Goal: Feedback & Contribution: Contribute content

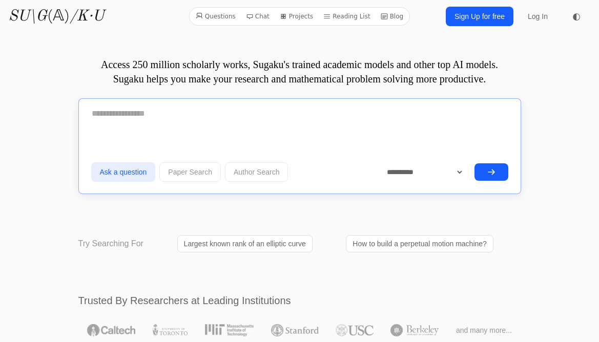
click at [162, 115] on textarea at bounding box center [299, 114] width 417 height 26
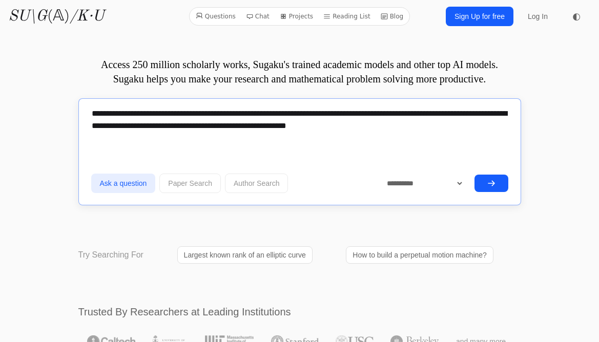
click at [116, 129] on textarea "**********" at bounding box center [299, 119] width 417 height 37
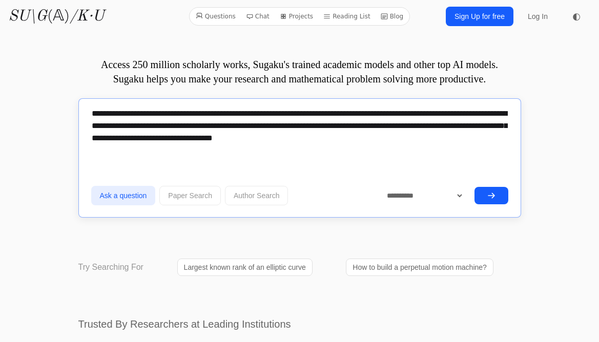
type textarea "**********"
click at [135, 201] on button "Ask a question" at bounding box center [123, 195] width 65 height 19
click at [492, 192] on icon "submit" at bounding box center [491, 196] width 8 height 8
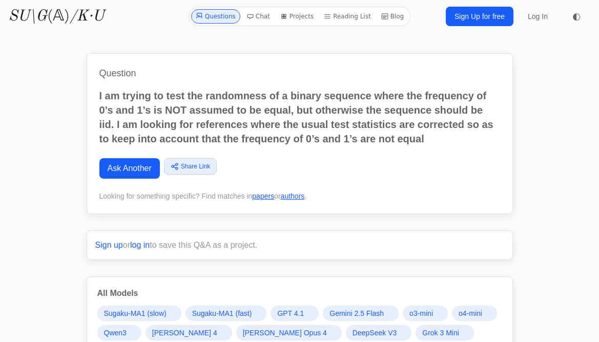
click at [115, 246] on link "Sign up" at bounding box center [109, 245] width 28 height 9
click at [277, 154] on div "Question I am trying to test the randomness of a binary sequence where the freq…" at bounding box center [300, 133] width 426 height 161
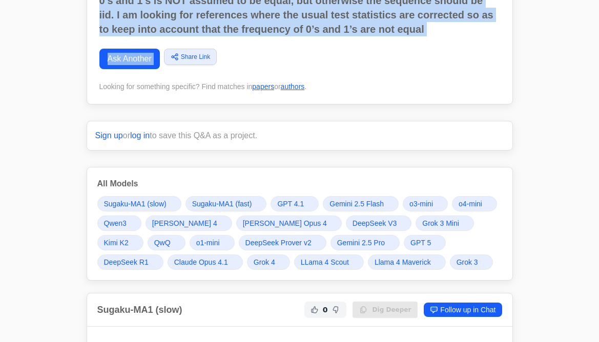
scroll to position [112, 0]
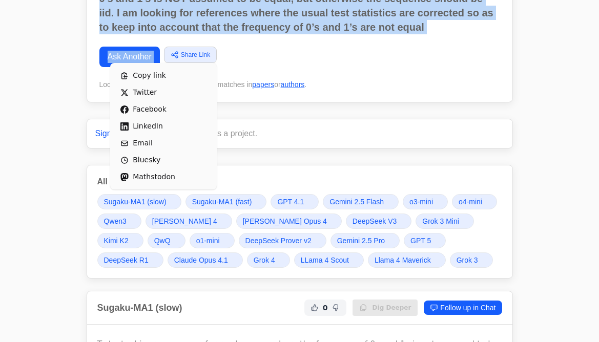
drag, startPoint x: 189, startPoint y: 52, endPoint x: 138, endPoint y: 74, distance: 55.3
click at [138, 74] on span "Copy link" at bounding box center [170, 75] width 74 height 11
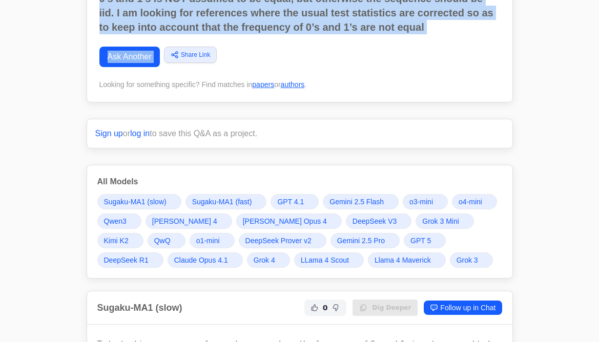
click at [405, 75] on div "Question I am trying to test the randomness of a binary sequence where the freq…" at bounding box center [300, 22] width 426 height 161
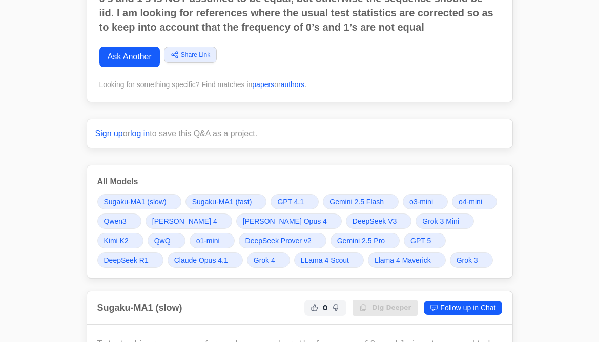
click at [136, 134] on link "log in" at bounding box center [139, 133] width 19 height 9
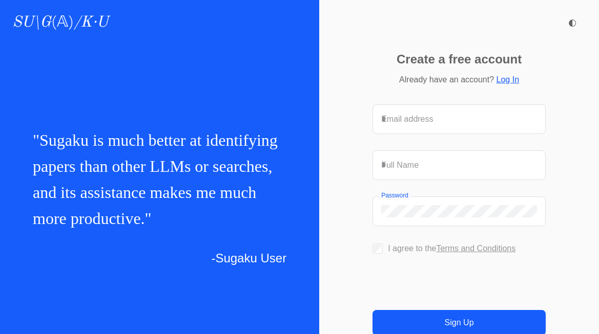
scroll to position [92, 0]
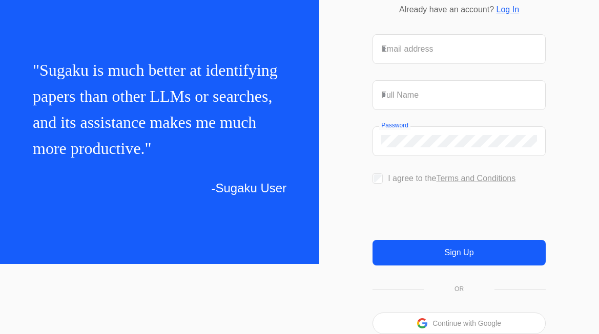
click at [466, 322] on p "Continue with Google" at bounding box center [466, 323] width 69 height 7
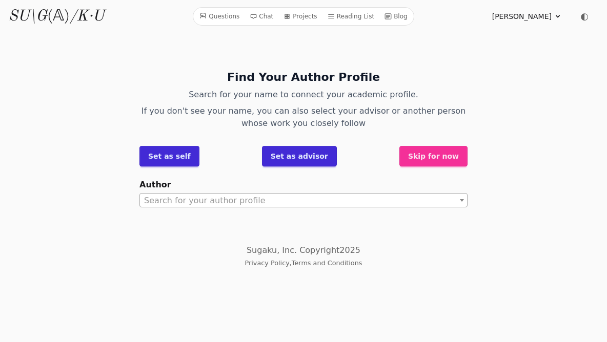
click at [281, 205] on span "Search for your author profile" at bounding box center [303, 201] width 327 height 14
click at [451, 152] on button "Skip for now" at bounding box center [433, 156] width 68 height 20
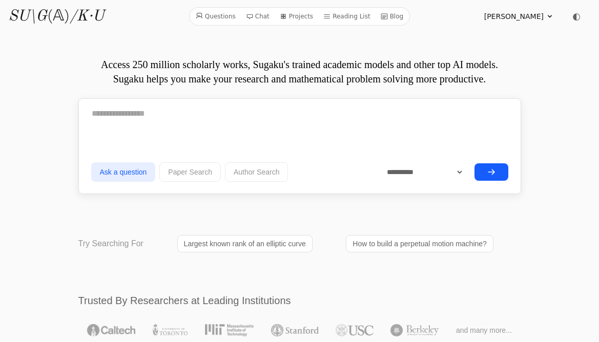
scroll to position [4, 0]
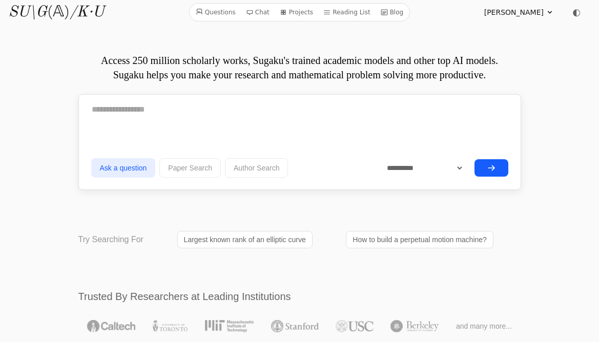
click at [539, 21] on div "Stefano Marmi Profile Sign out ◐" at bounding box center [537, 12] width 107 height 20
click at [546, 13] on icon at bounding box center [550, 12] width 8 height 8
click at [232, 16] on link "Questions" at bounding box center [216, 12] width 48 height 13
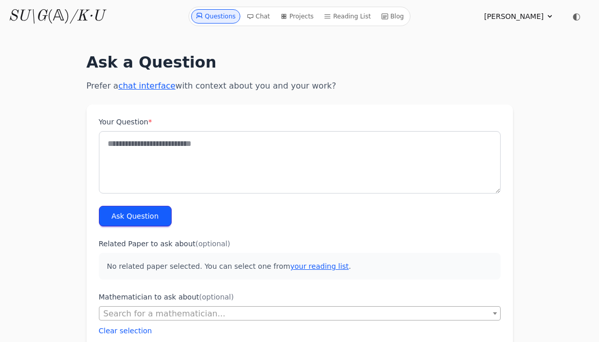
click at [302, 18] on link "Projects" at bounding box center [296, 16] width 41 height 14
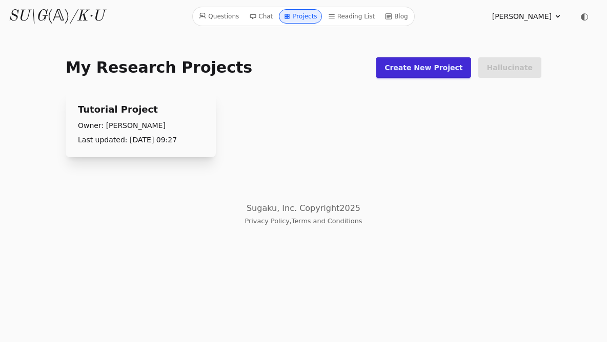
click at [123, 109] on link "Tutorial Project" at bounding box center [118, 109] width 80 height 14
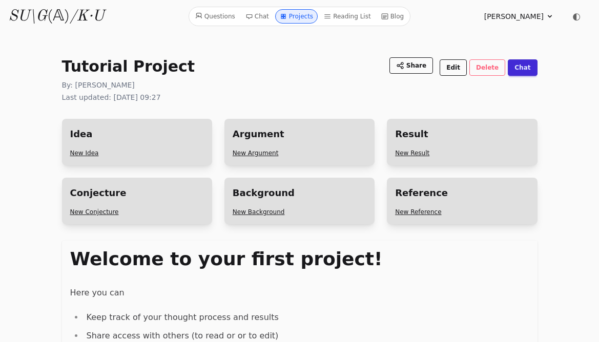
click at [346, 16] on link "Reading List" at bounding box center [347, 16] width 55 height 14
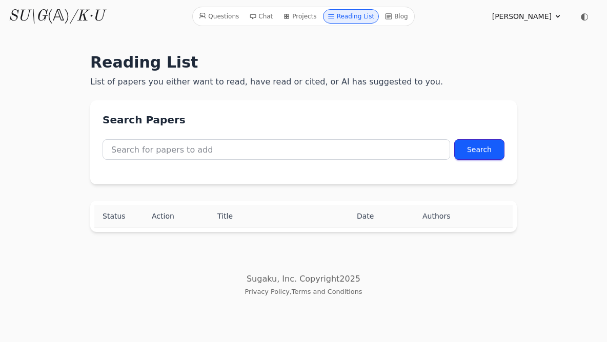
click at [385, 19] on icon at bounding box center [388, 16] width 7 height 7
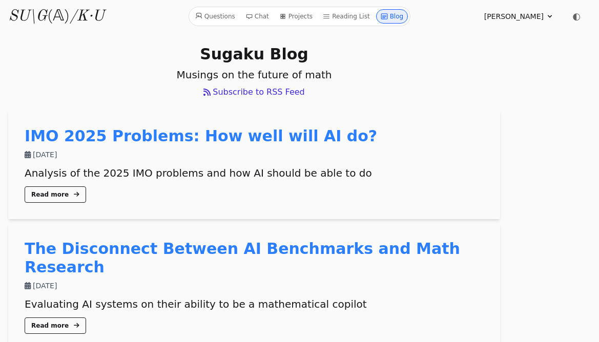
click at [222, 18] on link "Questions" at bounding box center [215, 16] width 48 height 14
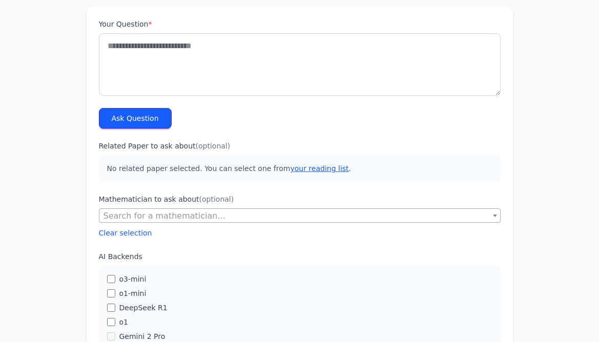
scroll to position [97, 0]
click at [195, 219] on span "Search for a mathematician..." at bounding box center [164, 217] width 122 height 10
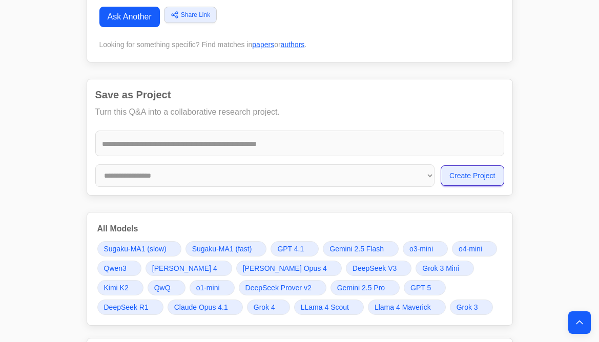
scroll to position [158, 0]
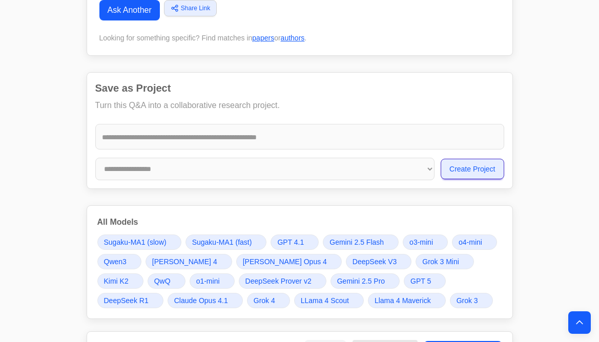
click at [184, 137] on input "text" at bounding box center [299, 137] width 395 height 10
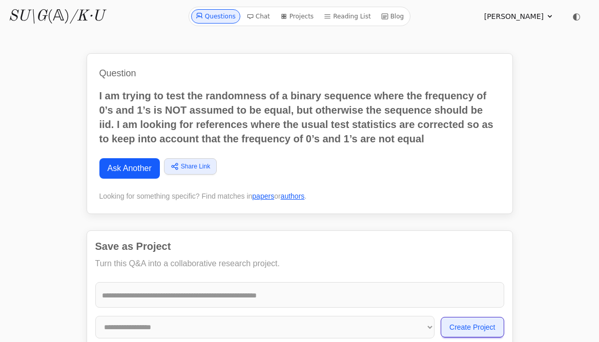
click at [225, 14] on link "Questions" at bounding box center [215, 16] width 49 height 14
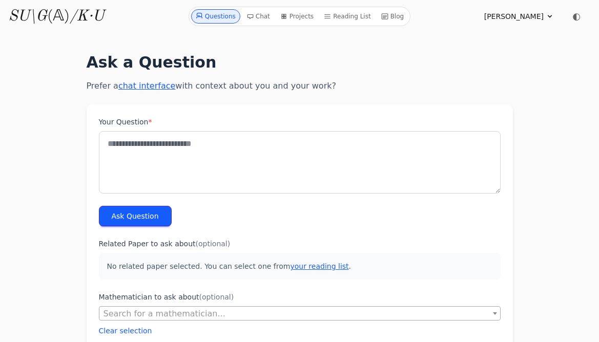
click at [266, 15] on link "Chat" at bounding box center [258, 16] width 32 height 14
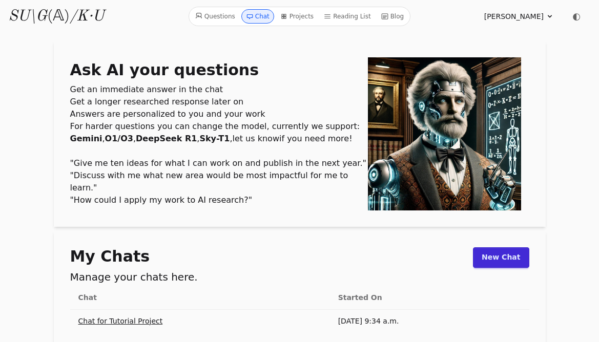
click at [303, 19] on link "Projects" at bounding box center [296, 16] width 41 height 14
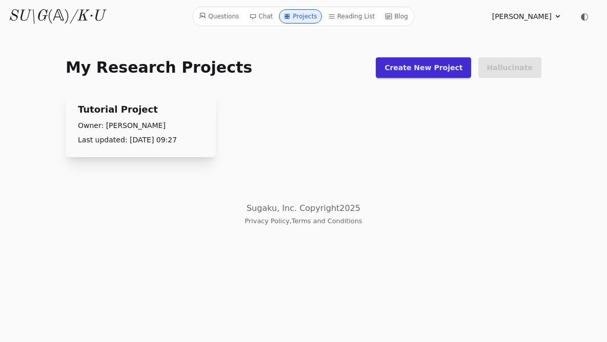
click at [355, 15] on link "Reading List" at bounding box center [351, 16] width 55 height 14
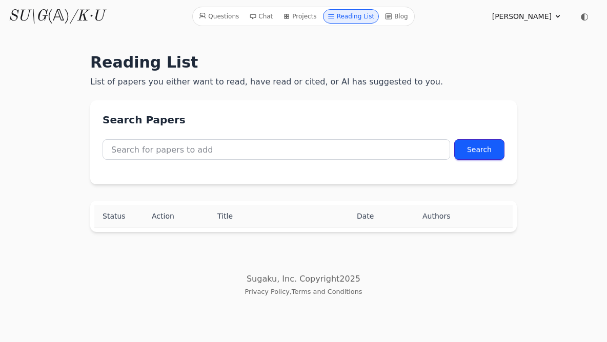
click at [384, 12] on link "Blog" at bounding box center [396, 16] width 31 height 14
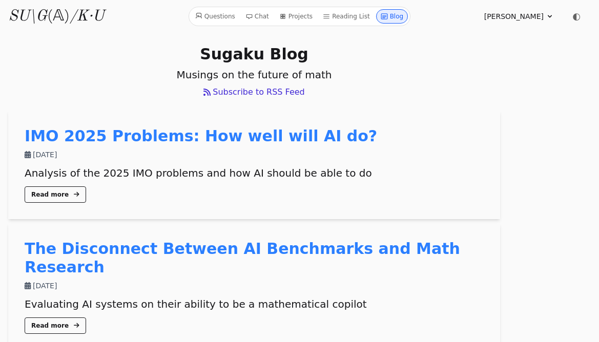
click at [535, 20] on span "[PERSON_NAME]" at bounding box center [513, 16] width 59 height 10
click at [496, 34] on link "Profile" at bounding box center [500, 39] width 98 height 19
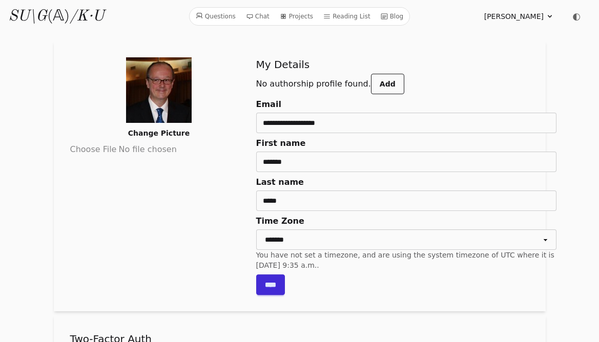
click at [231, 20] on link "Questions" at bounding box center [216, 16] width 48 height 13
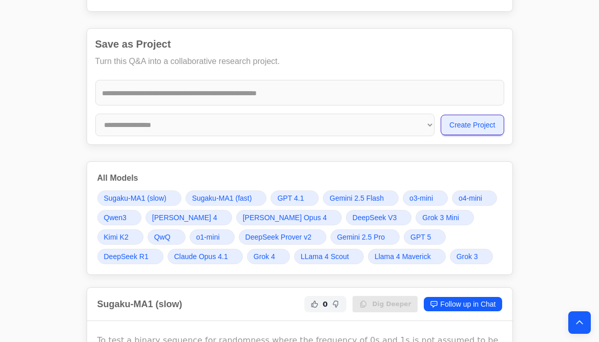
scroll to position [202, 0]
click at [210, 97] on input "text" at bounding box center [299, 93] width 395 height 10
type input "*"
click at [159, 96] on input "**********" at bounding box center [299, 93] width 395 height 10
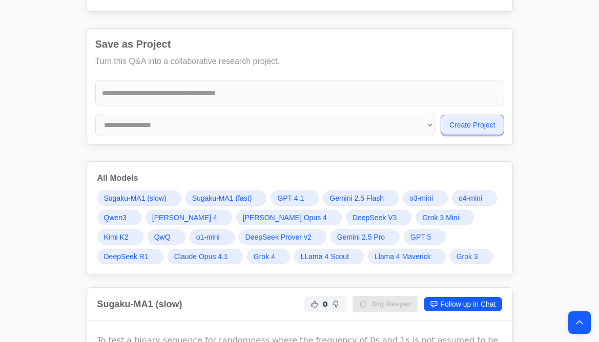
type input "**********"
click at [475, 126] on button "Create Project" at bounding box center [472, 125] width 63 height 20
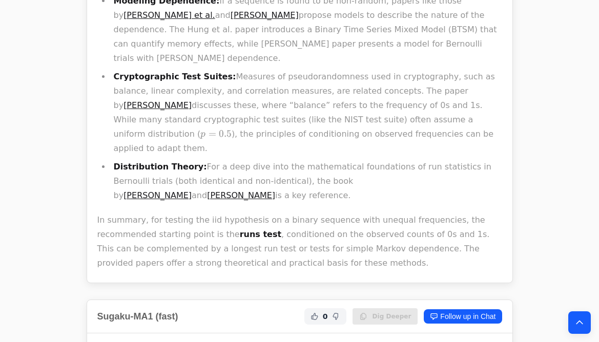
scroll to position [1483, 0]
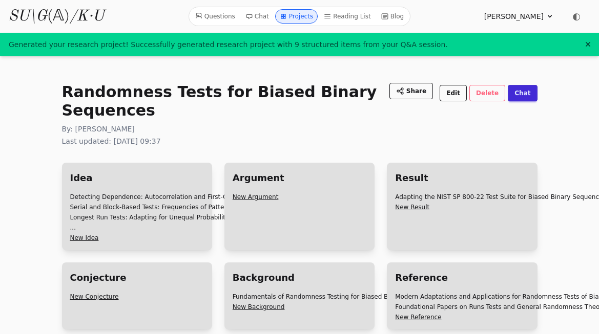
click at [468, 130] on p "By: [PERSON_NAME]" at bounding box center [299, 129] width 475 height 10
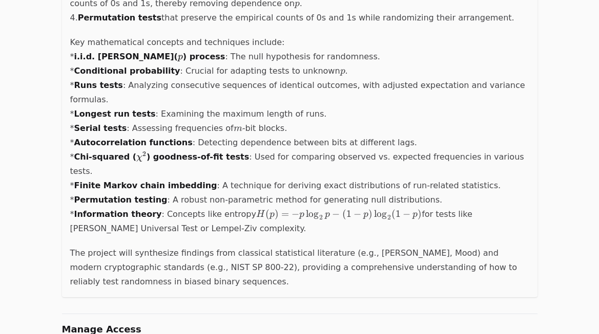
scroll to position [568, 0]
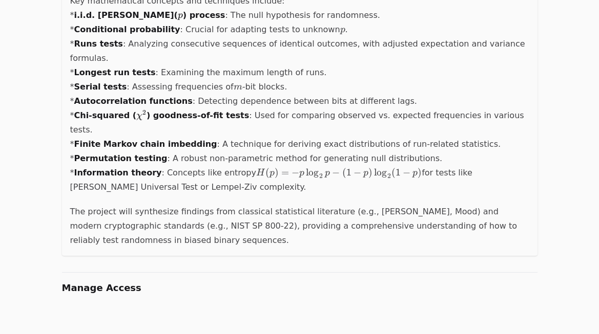
click at [103, 283] on span "Manage Access" at bounding box center [101, 288] width 79 height 11
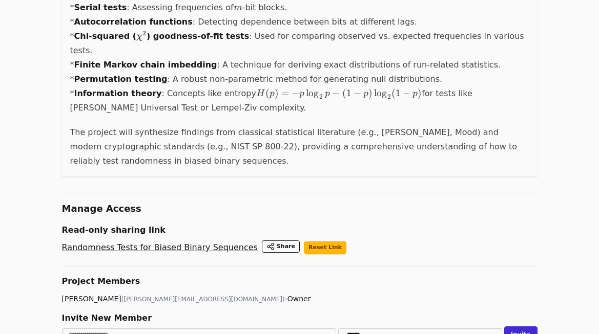
scroll to position [647, 0]
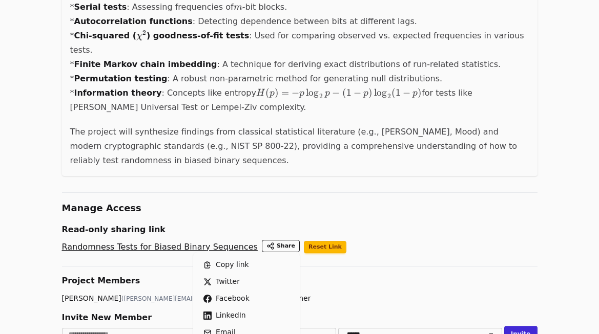
click at [262, 240] on div "Share Copy link Twitter Facebook LinkedIn Email Bluesky [GEOGRAPHIC_DATA]" at bounding box center [281, 246] width 38 height 12
click at [216, 260] on span "Copy link" at bounding box center [253, 265] width 74 height 11
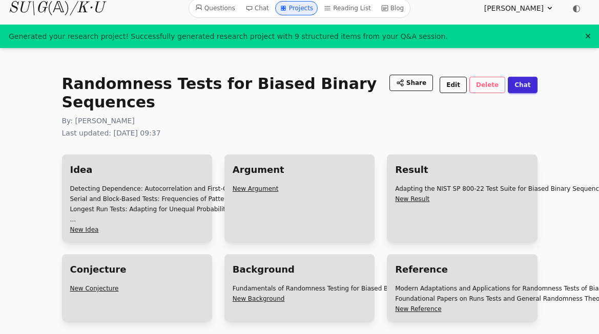
scroll to position [0, 0]
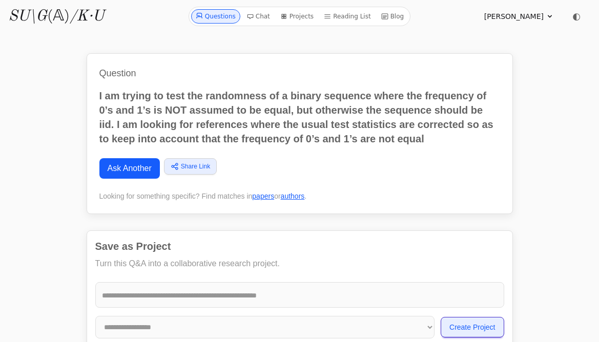
drag, startPoint x: 587, startPoint y: 158, endPoint x: 228, endPoint y: 113, distance: 361.5
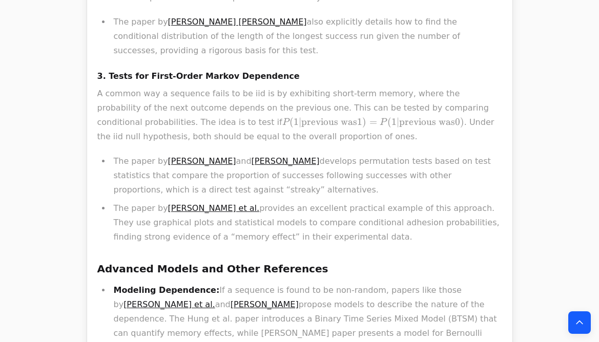
scroll to position [1191, 0]
drag, startPoint x: 600, startPoint y: 36, endPoint x: 115, endPoint y: 213, distance: 516.9
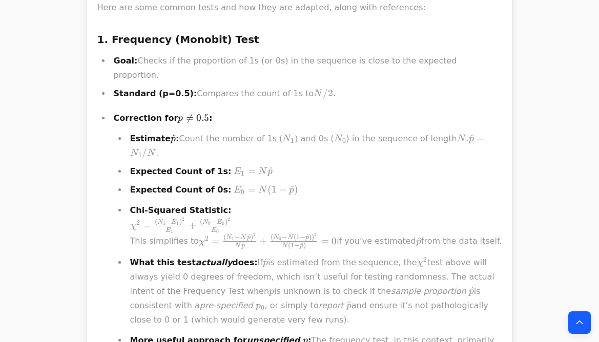
scroll to position [5106, 0]
